Goal: Check status

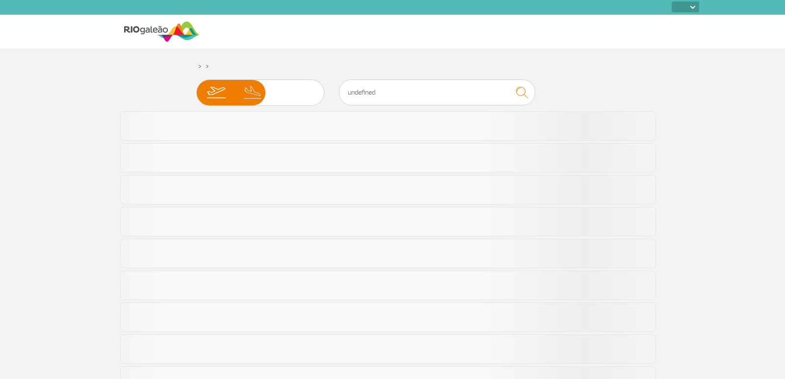
select select
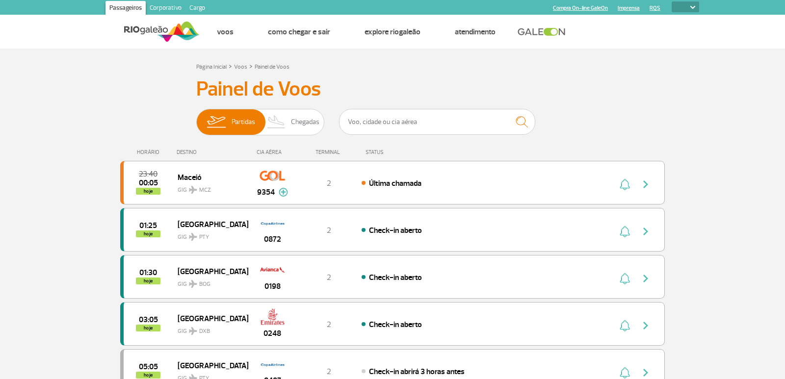
select select
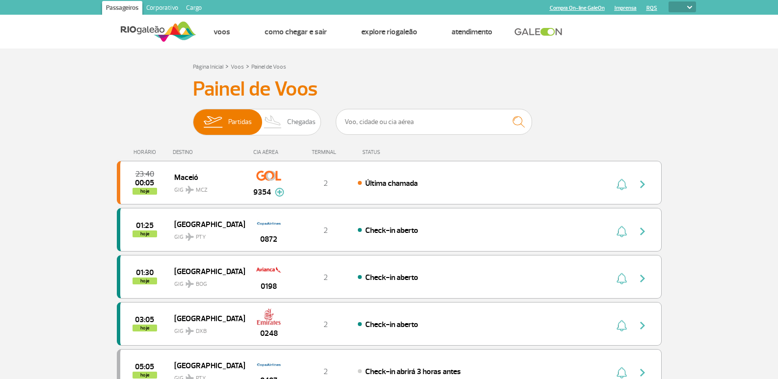
select select
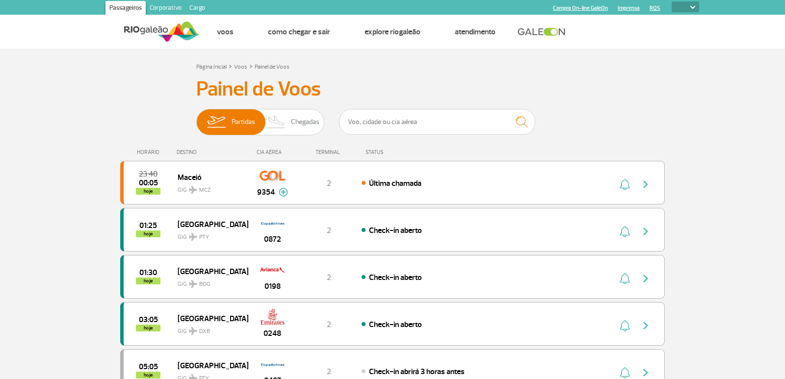
select select
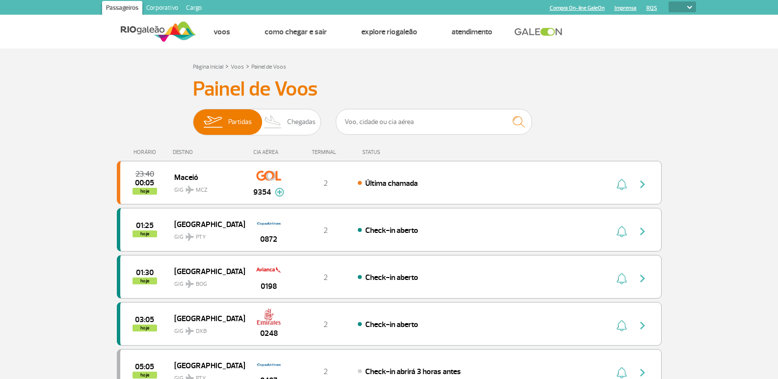
select select
click at [298, 128] on span "Chegadas" at bounding box center [301, 122] width 28 height 26
click at [193, 117] on input "Partidas Chegadas" at bounding box center [193, 117] width 0 height 0
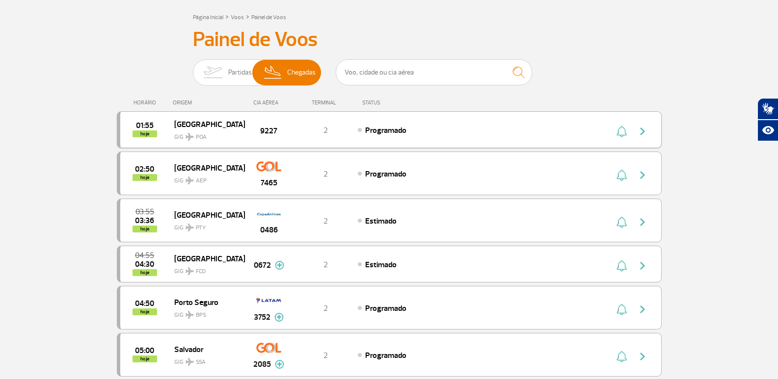
scroll to position [49, 0]
click at [241, 80] on span "Partidas" at bounding box center [240, 73] width 24 height 26
click at [193, 68] on input "Partidas Chegadas" at bounding box center [193, 68] width 0 height 0
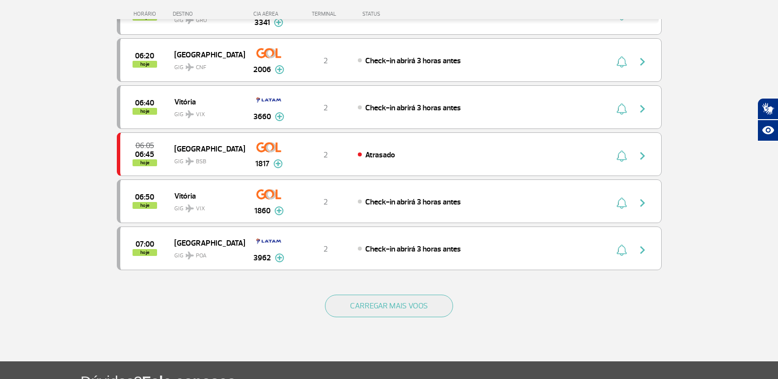
scroll to position [950, 0]
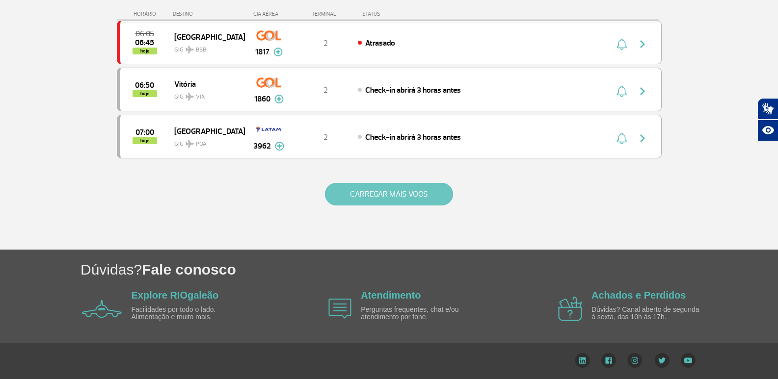
click at [420, 198] on button "CARREGAR MAIS VOOS" at bounding box center [389, 194] width 128 height 23
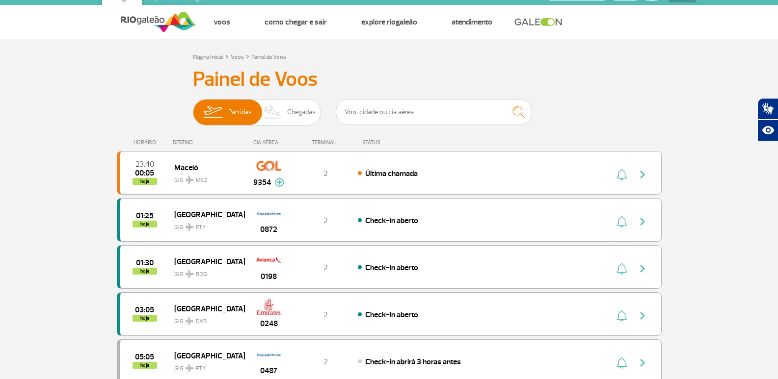
scroll to position [0, 0]
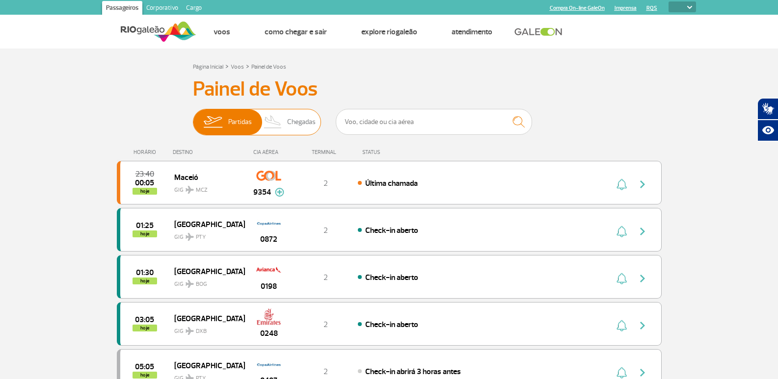
click at [278, 112] on img at bounding box center [273, 122] width 29 height 26
click at [193, 117] on input "Partidas Chegadas" at bounding box center [193, 117] width 0 height 0
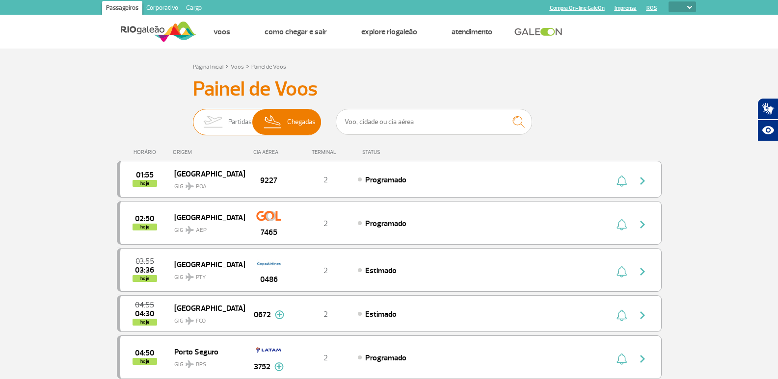
click at [236, 129] on span "Partidas" at bounding box center [240, 122] width 24 height 26
click at [193, 117] on input "Partidas Chegadas" at bounding box center [193, 117] width 0 height 0
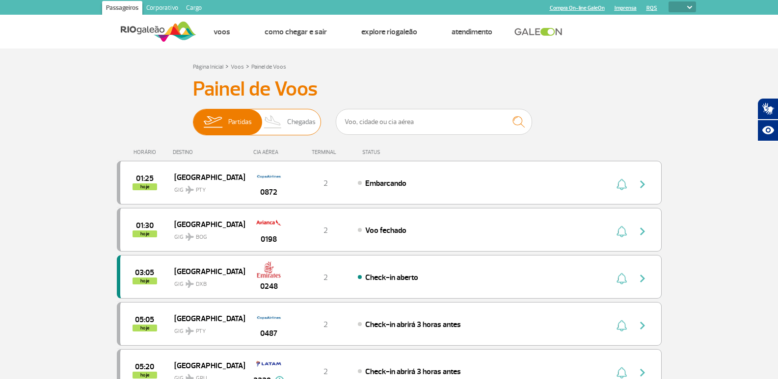
click at [284, 124] on img at bounding box center [273, 122] width 29 height 26
click at [193, 117] on input "Partidas Chegadas" at bounding box center [193, 117] width 0 height 0
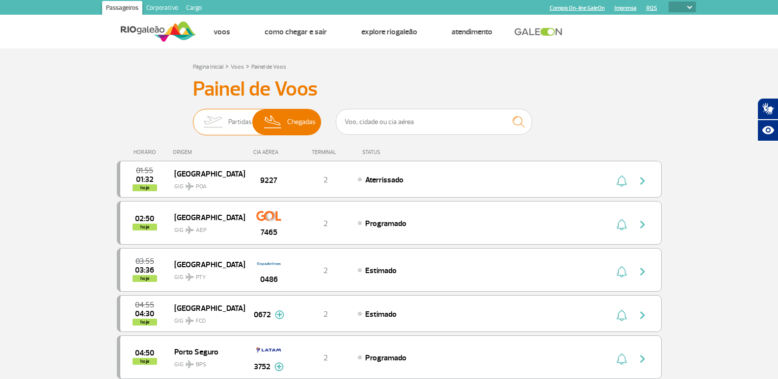
click at [228, 119] on span "Partidas" at bounding box center [240, 122] width 24 height 26
click at [193, 117] on input "Partidas Chegadas" at bounding box center [193, 117] width 0 height 0
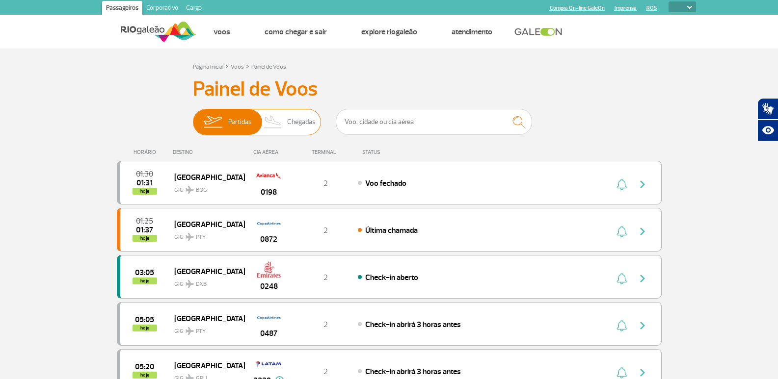
click at [284, 117] on img at bounding box center [273, 122] width 29 height 26
click at [193, 117] on input "Partidas Chegadas" at bounding box center [193, 117] width 0 height 0
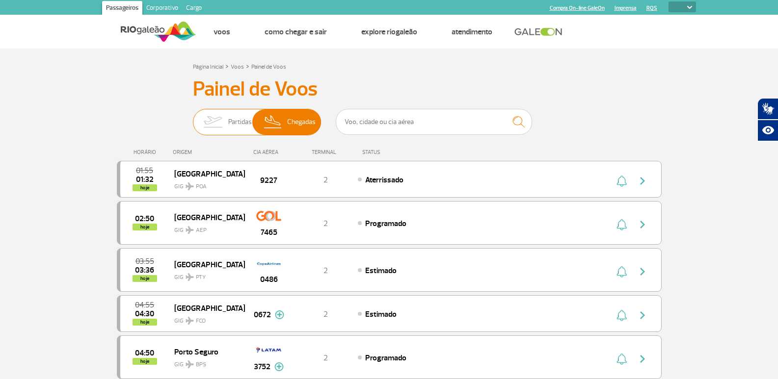
click at [228, 118] on span "Partidas" at bounding box center [240, 122] width 24 height 26
click at [193, 117] on input "Partidas Chegadas" at bounding box center [193, 117] width 0 height 0
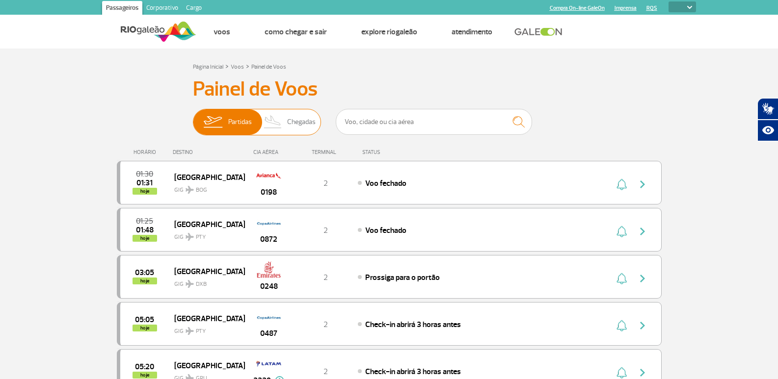
click at [290, 121] on span "Chegadas" at bounding box center [301, 122] width 28 height 26
click at [193, 117] on input "Partidas Chegadas" at bounding box center [193, 117] width 0 height 0
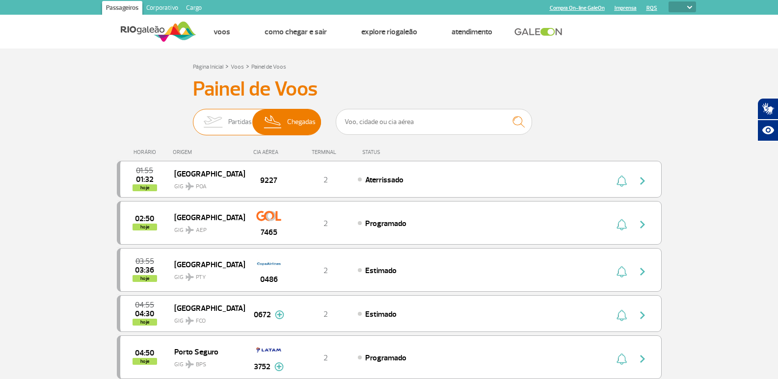
click at [221, 127] on img at bounding box center [212, 122] width 31 height 26
click at [193, 117] on input "Partidas Chegadas" at bounding box center [193, 117] width 0 height 0
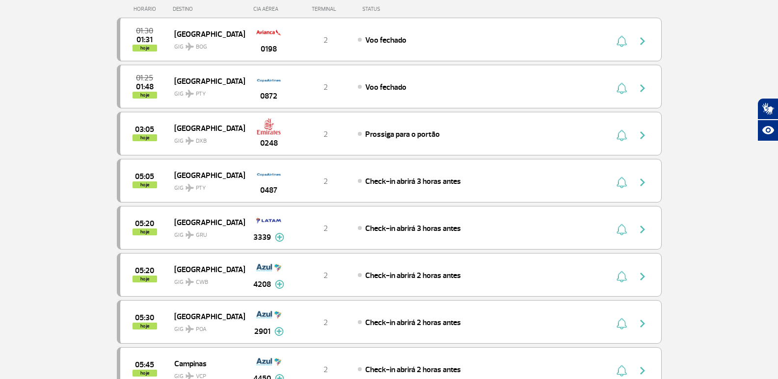
scroll to position [147, 0]
